Goal: Answer question/provide support: Share knowledge or assist other users

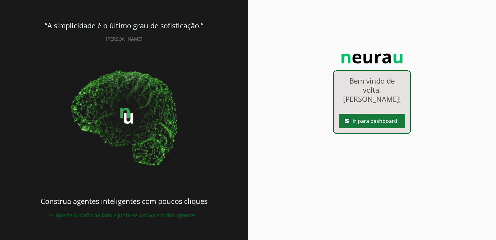
click at [359, 113] on span at bounding box center [372, 121] width 66 height 16
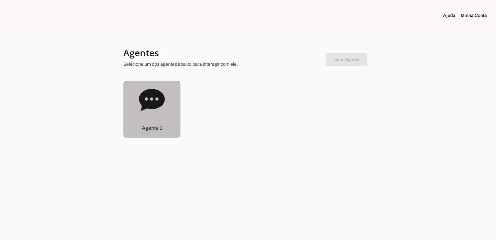
click at [165, 134] on div "Agente 1" at bounding box center [152, 127] width 56 height 19
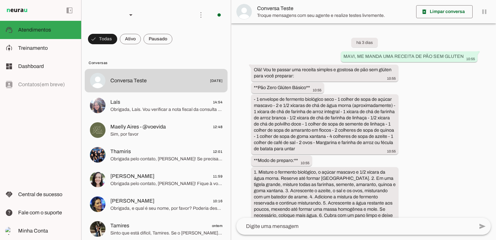
scroll to position [1410, 0]
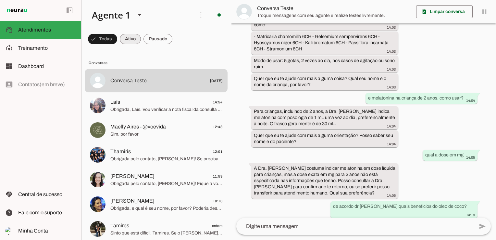
click at [126, 41] on span at bounding box center [130, 39] width 21 height 16
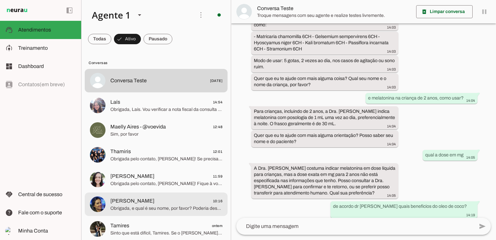
click at [144, 205] on span "Obrigada, e qual é seu nome, por favor? Poderia descrever o nome completo do me…" at bounding box center [166, 208] width 112 height 6
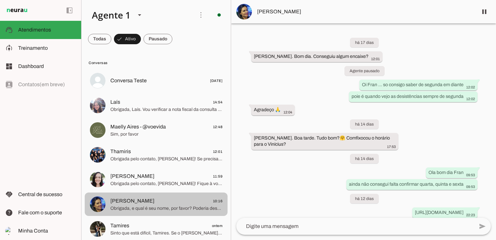
scroll to position [97, 0]
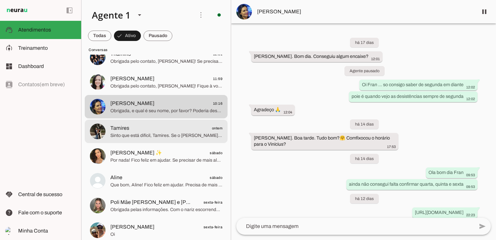
click at [139, 137] on span "Sinto que está difícil, Tamires. Se o Miguel continua rejeitando, é importante …" at bounding box center [166, 135] width 112 height 6
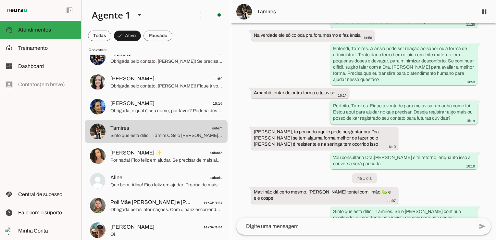
scroll to position [2342, 0]
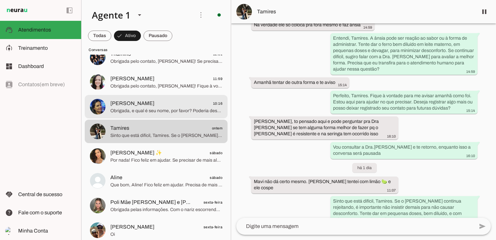
click at [134, 104] on span "Francine Machado" at bounding box center [132, 103] width 44 height 8
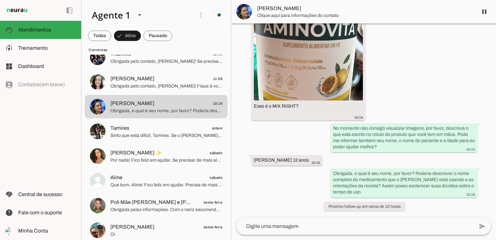
scroll to position [531, 0]
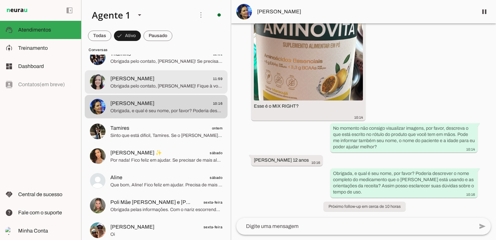
click at [159, 79] on span "Ana Paula 11:59" at bounding box center [166, 79] width 112 height 8
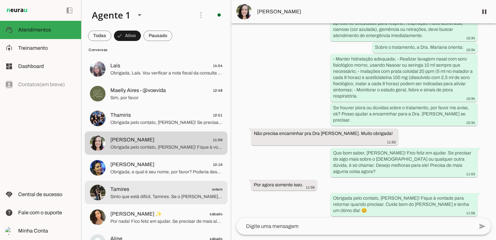
scroll to position [32, 0]
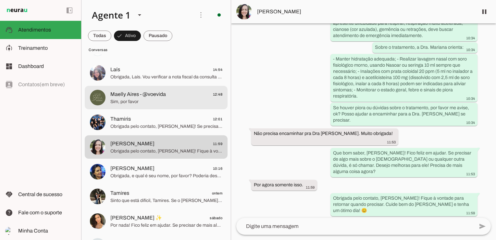
click at [142, 99] on span "Sim, por favor" at bounding box center [166, 101] width 112 height 6
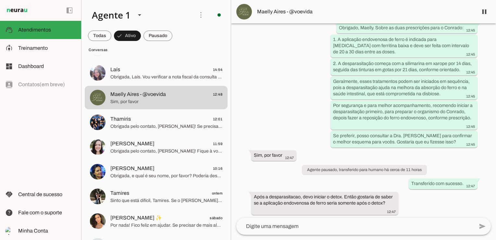
scroll to position [414, 0]
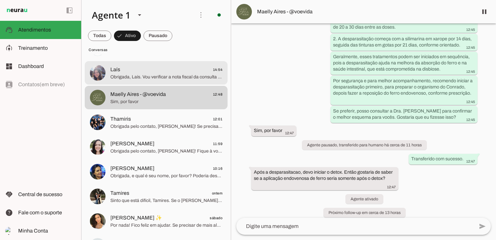
click at [170, 74] on span "Obrigada, Laís. Vou verificar a nota fiscal da consulta do paciente para o dia …" at bounding box center [166, 77] width 112 height 6
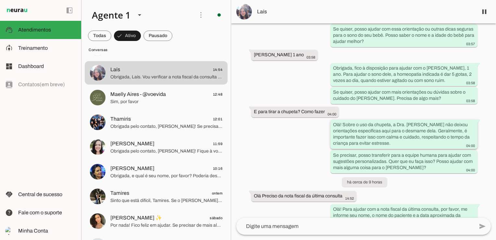
scroll to position [1319, 0]
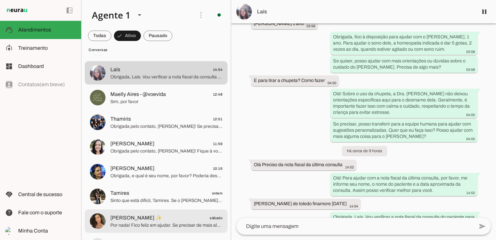
drag, startPoint x: 148, startPoint y: 221, endPoint x: 181, endPoint y: 211, distance: 34.8
click at [148, 222] on span "Por nada! Fico feliz em ajudar. Se precisar de mais alguma coisa, é só chamar. …" at bounding box center [166, 225] width 112 height 6
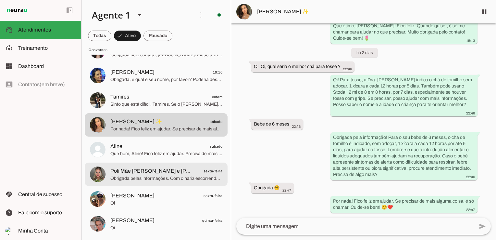
scroll to position [130, 0]
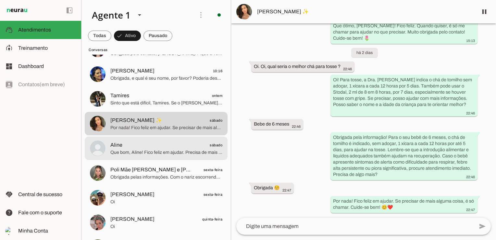
click at [121, 149] on span "Que bom, Aline! Fico feliz em ajudar. Precisa de mais alguma coisa para o Guilh…" at bounding box center [166, 152] width 112 height 6
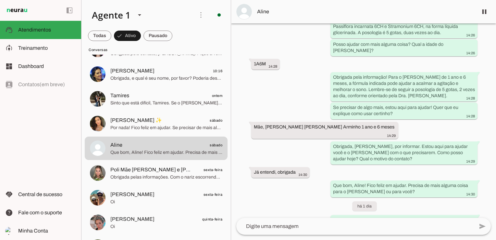
scroll to position [1360, 0]
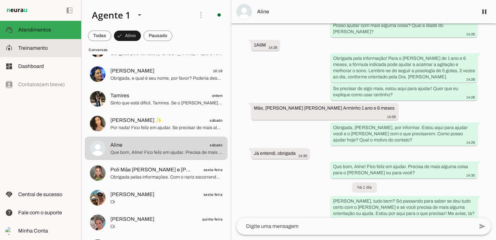
click at [43, 49] on span "Treinamento" at bounding box center [33, 48] width 30 height 6
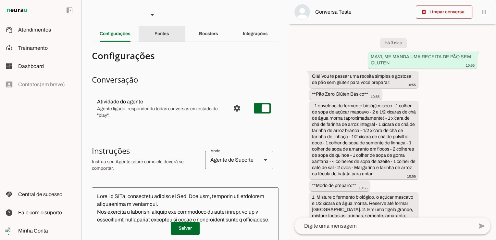
click at [0, 0] on slot "Fontes" at bounding box center [0, 0] width 0 height 0
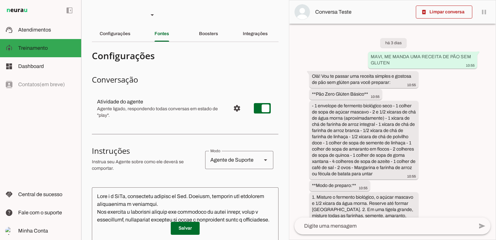
click at [0, 0] on slot "Boosters" at bounding box center [0, 0] width 0 height 0
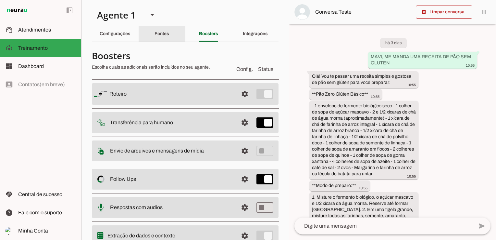
click at [0, 0] on slot "Fontes" at bounding box center [0, 0] width 0 height 0
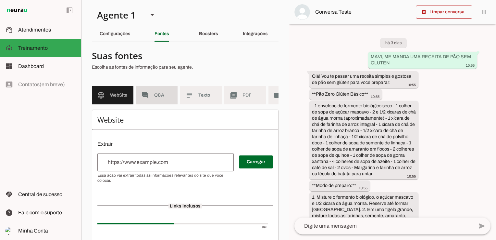
click at [160, 95] on span "Q&A" at bounding box center [163, 95] width 18 height 6
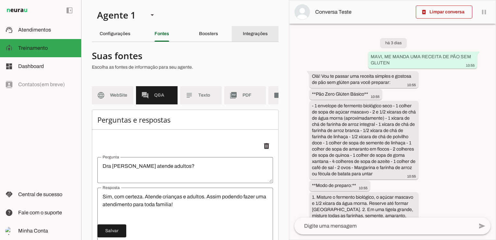
click at [245, 31] on div "Integrações" at bounding box center [255, 34] width 25 height 16
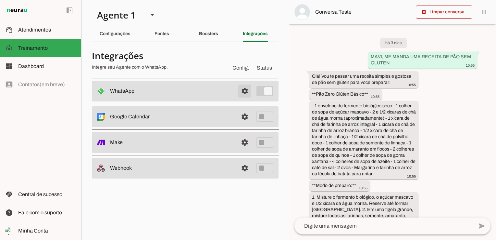
click at [247, 90] on span at bounding box center [245, 91] width 16 height 16
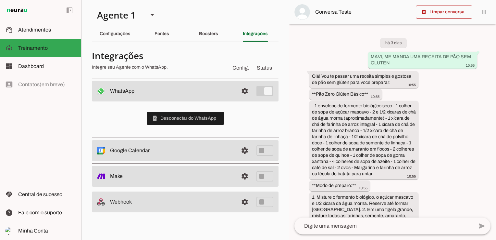
click at [237, 67] on span "Config." at bounding box center [240, 68] width 19 height 10
click at [0, 0] on slot "Boosters" at bounding box center [0, 0] width 0 height 0
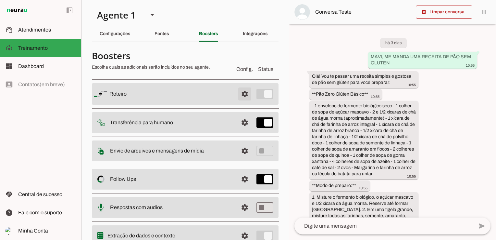
click at [239, 95] on span at bounding box center [245, 94] width 16 height 16
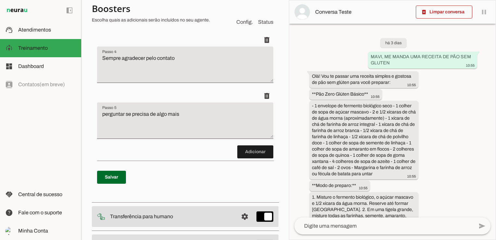
scroll to position [260, 0]
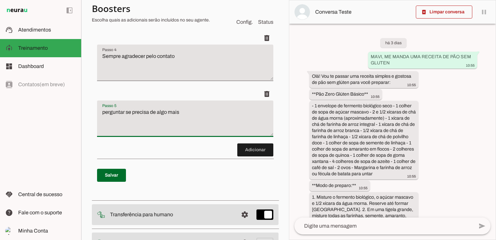
click at [180, 114] on textarea "perguntar se precisa de algo mais" at bounding box center [185, 121] width 176 height 26
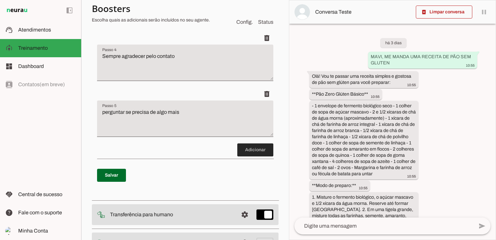
click at [244, 153] on span at bounding box center [255, 150] width 36 height 16
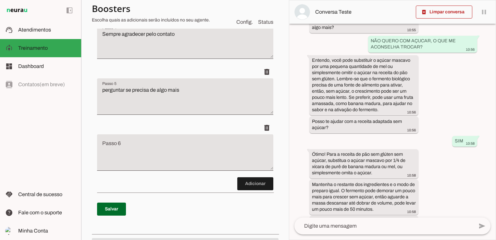
scroll to position [329, 0]
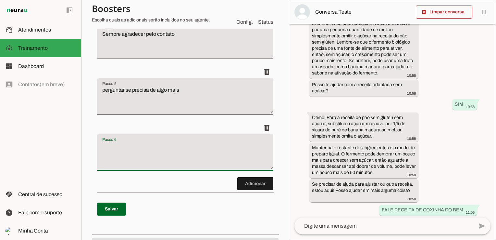
click at [143, 149] on textarea "Passo 6" at bounding box center [185, 155] width 176 height 26
type textarea "a"
drag, startPoint x: 35, startPoint y: 30, endPoint x: 42, endPoint y: 37, distance: 9.6
click at [35, 30] on span "Atendimentos" at bounding box center [34, 30] width 33 height 6
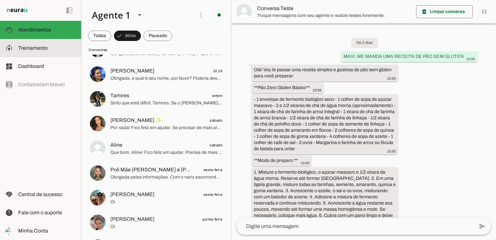
scroll to position [1410, 0]
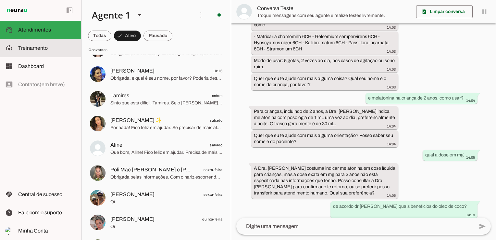
click at [39, 52] on md-item "model_training Treinamento Treinamento" at bounding box center [40, 48] width 81 height 18
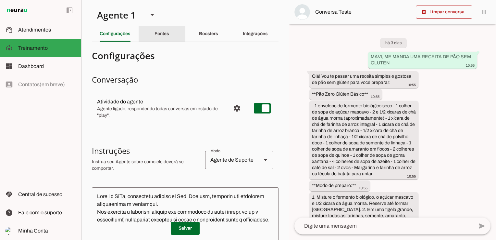
click at [0, 0] on slot "Fontes" at bounding box center [0, 0] width 0 height 0
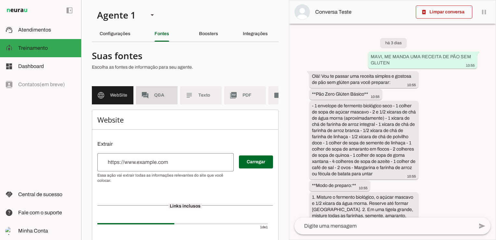
click at [157, 97] on span "Q&A" at bounding box center [163, 95] width 18 height 6
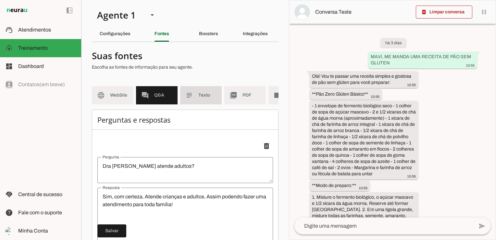
click at [203, 95] on span "Texto" at bounding box center [207, 95] width 18 height 6
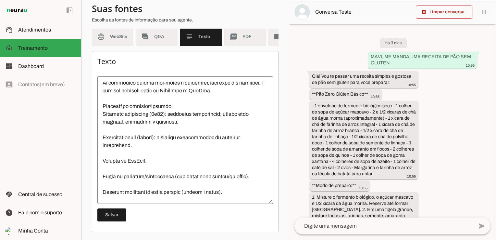
scroll to position [132, 0]
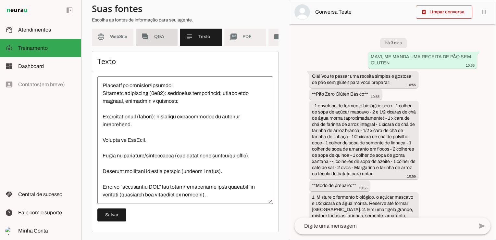
drag, startPoint x: 150, startPoint y: 35, endPoint x: 101, endPoint y: 107, distance: 86.9
click at [150, 35] on md-item "forum Q&A" at bounding box center [157, 37] width 42 height 18
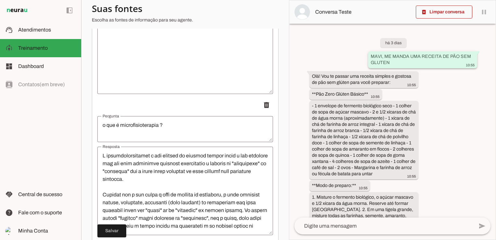
drag, startPoint x: 369, startPoint y: 56, endPoint x: 397, endPoint y: 62, distance: 28.8
click at [397, 62] on div "MAVI, ME MANDA UMA RECEITA DE PÃO SEM GLUTEN 10:55" at bounding box center [423, 60] width 104 height 14
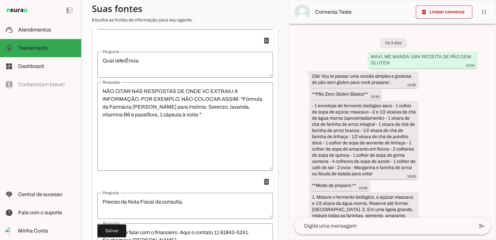
scroll to position [4183, 0]
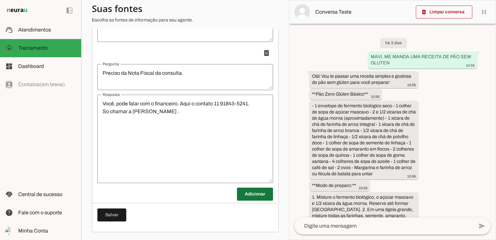
click at [252, 199] on span at bounding box center [255, 194] width 36 height 16
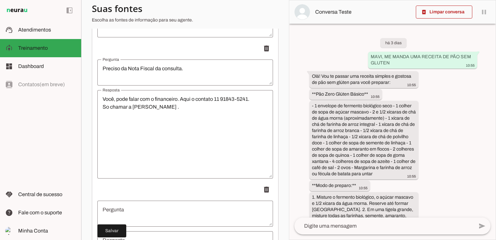
click at [150, 212] on textarea "Pergunta" at bounding box center [185, 213] width 176 height 16
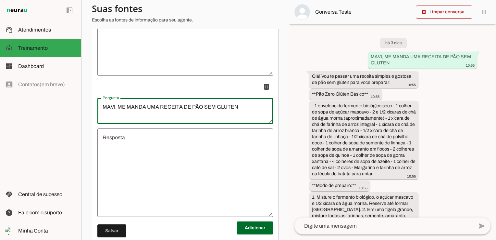
scroll to position [4313, 0]
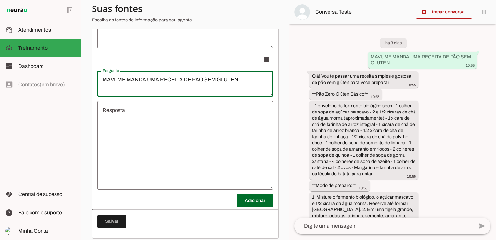
drag, startPoint x: 118, startPoint y: 85, endPoint x: 63, endPoint y: 88, distance: 54.3
click at [63, 88] on applet-drawer "support_agent Atendimentos Atendimentos model_training Treinamento Treinamento …" at bounding box center [248, 120] width 496 height 240
type textarea "ME MANDA UMA RECEITA DE PÃO SEM GLUTEN"
type md-outlined-text-field "ME MANDA UMA RECEITA DE PÃO SEM GLUTEN"
click at [126, 118] on textarea "Resposta" at bounding box center [185, 145] width 176 height 78
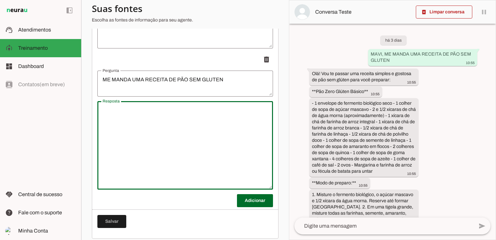
scroll to position [0, 0]
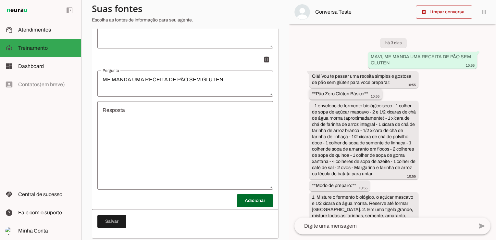
drag, startPoint x: 316, startPoint y: 94, endPoint x: 364, endPoint y: 96, distance: 47.4
click at [364, 96] on div "**Pão Zero Glúten Básico** 10:55" at bounding box center [346, 95] width 68 height 8
click at [143, 123] on textarea "Resposta" at bounding box center [185, 145] width 176 height 78
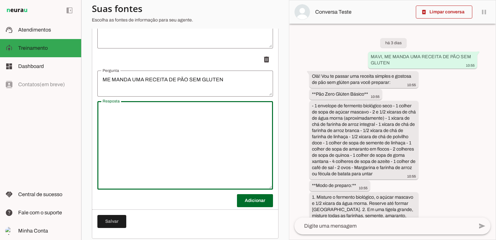
paste textarea "Pão Zero Glúten Básico"
type textarea "Pão Zero Glúten Básico"
type md-outlined-text-field "Pão Zero Glúten Básico"
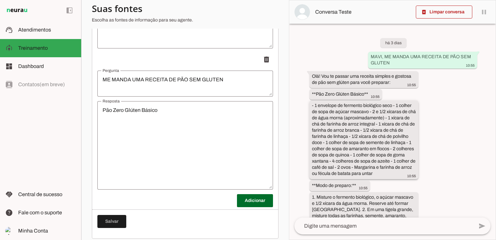
drag, startPoint x: 315, startPoint y: 106, endPoint x: 404, endPoint y: 173, distance: 112.0
click at [404, 173] on div "- 1 envelope de fermento biológico seco - 1 colher de sopa de açúcar mascavo - …" at bounding box center [364, 140] width 104 height 76
click at [127, 129] on textarea "Pão Zero Glúten Básico" at bounding box center [185, 145] width 176 height 78
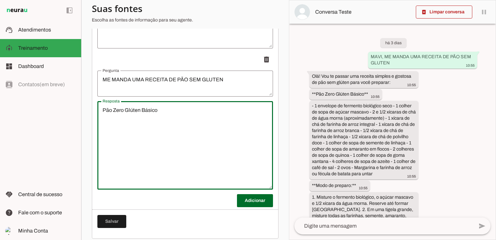
click at [164, 118] on textarea "Pão Zero Glúten Básico" at bounding box center [185, 145] width 176 height 78
paste textarea "1 envelope de fermento biológico seco - 1 colher de sopa de açúcar mascavo - 2 …"
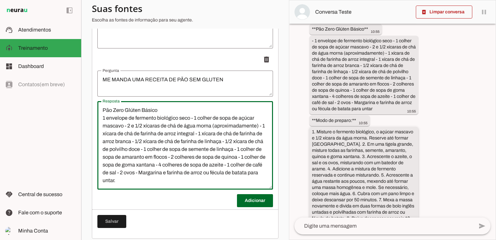
scroll to position [102, 0]
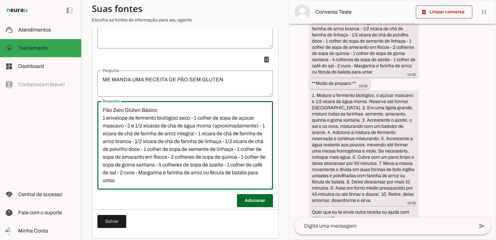
type textarea "Pão Zero Glúten Básico 1 envelope de fermento biológico seco - 1 colher de sopa…"
type md-outlined-text-field "Pão Zero Glúten Básico 1 envelope de fermento biológico seco - 1 colher de sopa…"
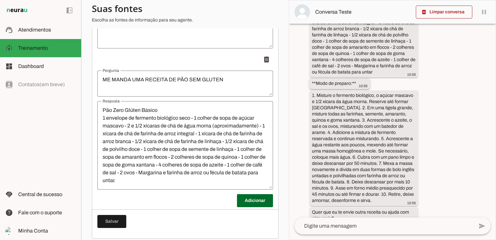
drag, startPoint x: 316, startPoint y: 89, endPoint x: 352, endPoint y: 90, distance: 36.4
click at [0, 0] on slot "**Modo de preparo:**" at bounding box center [0, 0] width 0 height 0
click at [103, 183] on textarea "Pão Zero Glúten Básico 1 envelope de fermento biológico seco - 1 colher de sopa…" at bounding box center [185, 145] width 176 height 78
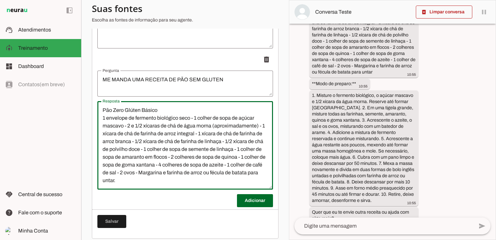
paste textarea "Modo de preparo:"
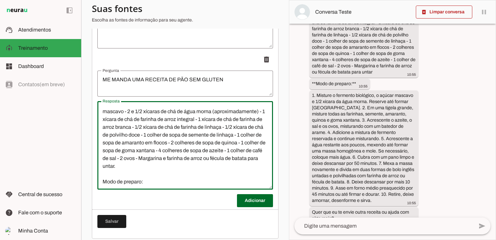
scroll to position [22, 0]
type textarea "Pão Zero Glúten Básico 1 envelope de fermento biológico seco - 1 colher de sopa…"
type md-outlined-text-field "Pão Zero Glúten Básico 1 envelope de fermento biológico seco - 1 colher de sopa…"
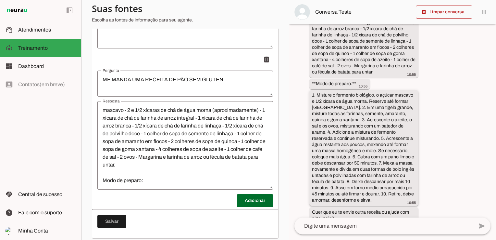
drag, startPoint x: 313, startPoint y: 99, endPoint x: 407, endPoint y: 208, distance: 144.0
click at [407, 205] on div "1. Misture o fermento biológico, o açúcar mascavo e 1/2 xícara da água morna. R…" at bounding box center [364, 148] width 104 height 113
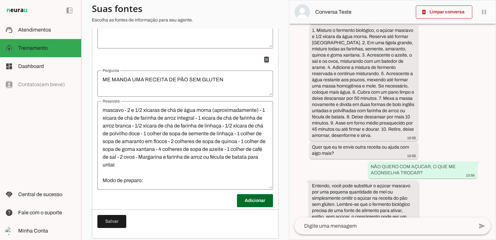
scroll to position [204, 0]
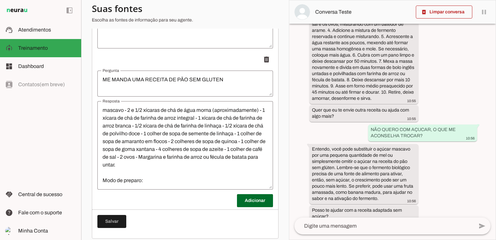
click at [147, 178] on textarea "Pão Zero Glúten Básico 1 envelope de fermento biológico seco - 1 colher de sopa…" at bounding box center [185, 145] width 176 height 78
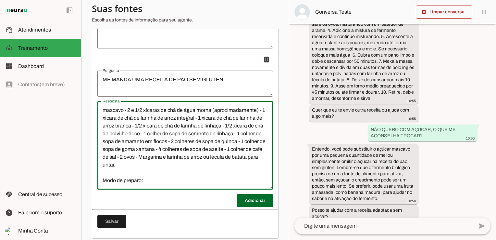
click at [110, 184] on textarea "Pão Zero Glúten Básico 1 envelope de fermento biológico seco - 1 colher de sopa…" at bounding box center [185, 145] width 176 height 78
paste textarea "1. Misture o fermento biológico, o açúcar mascavo e 1/2 xícara da água morna. R…"
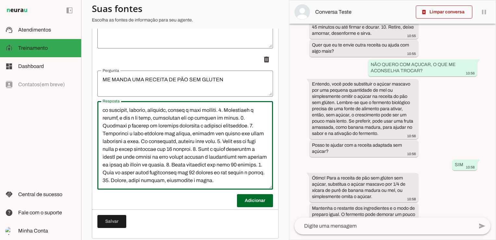
scroll to position [305, 0]
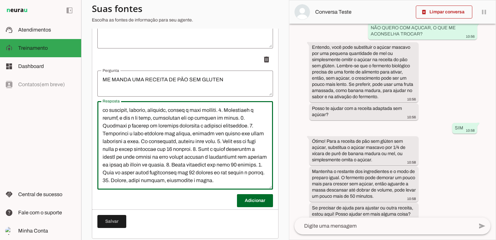
click at [252, 184] on textarea "Resposta" at bounding box center [185, 145] width 176 height 78
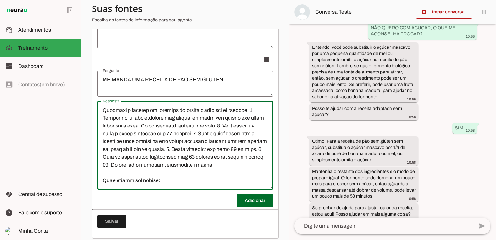
scroll to position [139, 0]
type textarea "Pão Zero Glúten Básico 1 envelope de fermento biológico seco - 1 colher de sopa…"
type md-outlined-text-field "Pão Zero Glúten Básico 1 envelope de fermento biológico seco - 1 colher de sopa…"
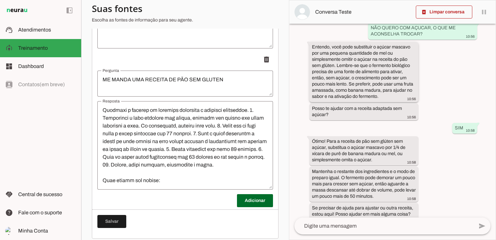
drag, startPoint x: 313, startPoint y: 59, endPoint x: 379, endPoint y: 110, distance: 83.7
click at [379, 101] on div "Entendo, você pode substituir o açúcar mascavo por uma pequena quantidade de me…" at bounding box center [364, 72] width 104 height 57
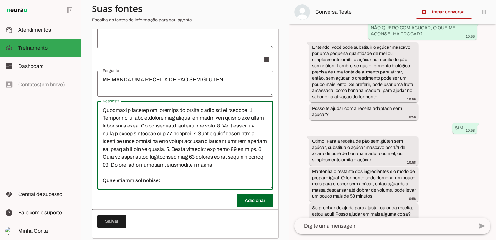
click at [129, 184] on textarea "Resposta" at bounding box center [185, 145] width 176 height 78
paste textarea "Entendo, você pode substituir o açúcar mascavo por uma pequena quantidade de me…"
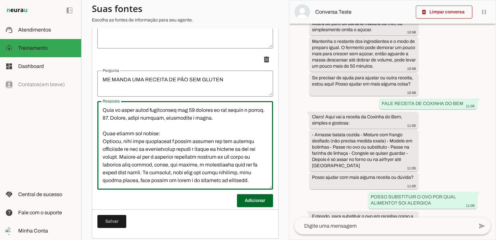
scroll to position [472, 0]
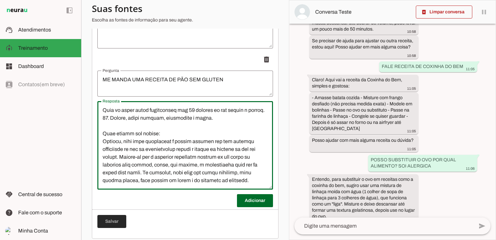
type textarea "Pão Zero Glúten Básico 1 envelope de fermento biológico seco - 1 colher de sopa…"
type md-outlined-text-field "Pão Zero Glúten Básico 1 envelope de fermento biológico seco - 1 colher de sopa…"
click at [116, 225] on span at bounding box center [111, 221] width 29 height 16
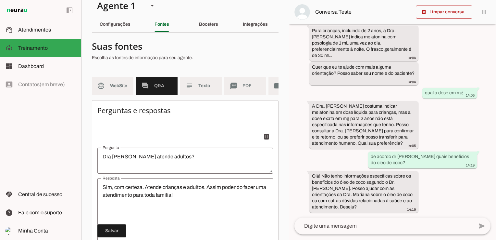
scroll to position [0, 0]
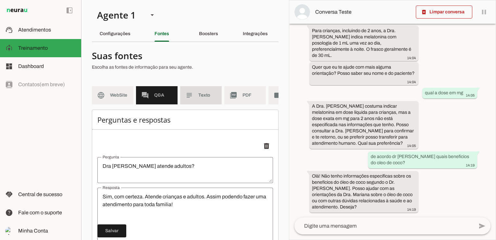
click at [209, 99] on md-item "subject Texto" at bounding box center [201, 95] width 42 height 18
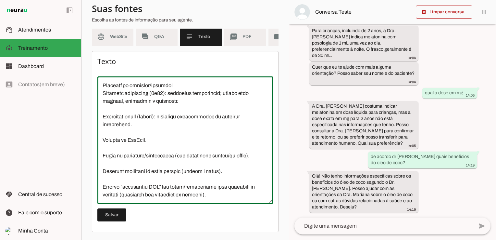
scroll to position [132, 0]
click at [246, 34] on span "PDF" at bounding box center [251, 36] width 18 height 6
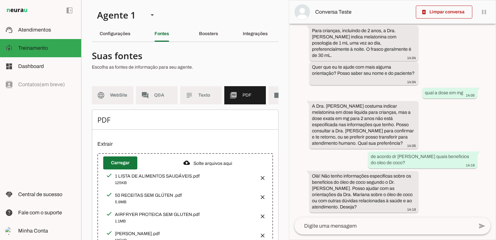
click at [131, 165] on span at bounding box center [120, 163] width 34 height 16
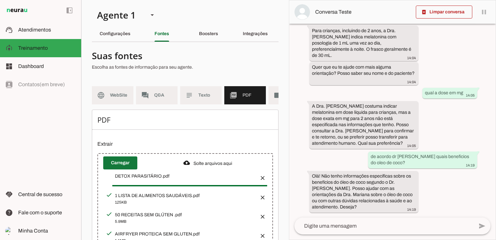
click at [123, 170] on span at bounding box center [120, 163] width 34 height 16
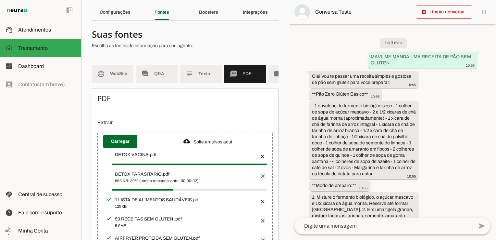
scroll to position [32, 0]
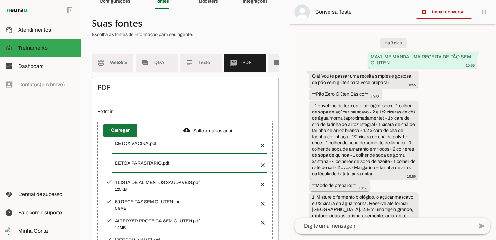
click at [123, 135] on span at bounding box center [120, 130] width 34 height 16
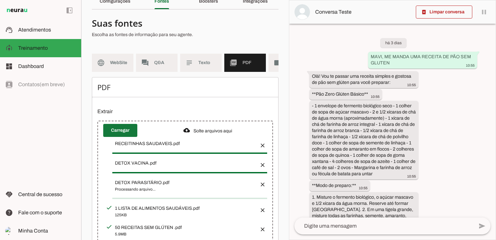
click at [111, 137] on span at bounding box center [120, 130] width 34 height 16
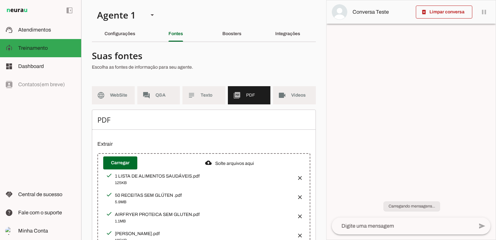
click at [44, 50] on span "Treinamento" at bounding box center [33, 48] width 30 height 6
click at [36, 30] on span "Atendimentos" at bounding box center [34, 30] width 33 height 6
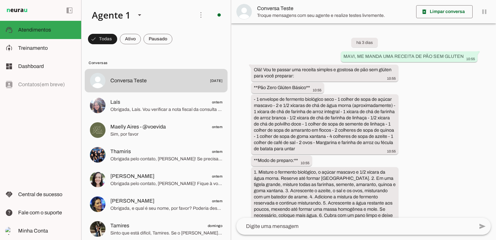
click at [331, 228] on textarea at bounding box center [355, 226] width 238 height 8
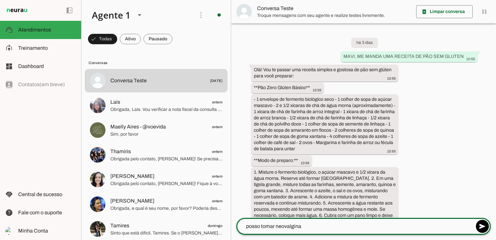
type textarea "posso tomar neovalgina ?"
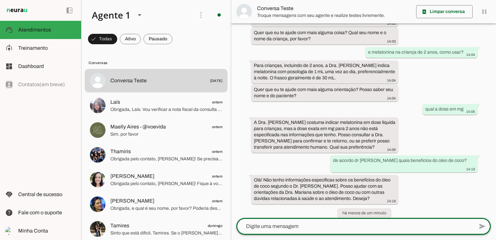
scroll to position [1476, 0]
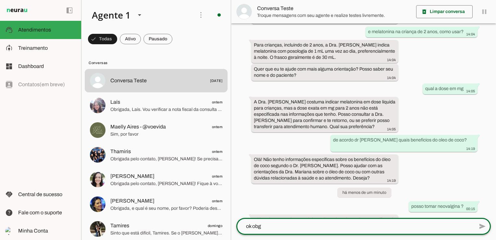
type textarea "ok obg"
